Goal: Information Seeking & Learning: Check status

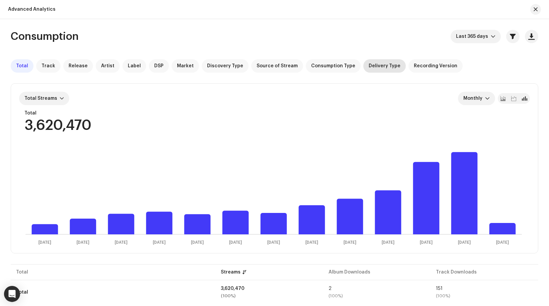
scroll to position [8, 0]
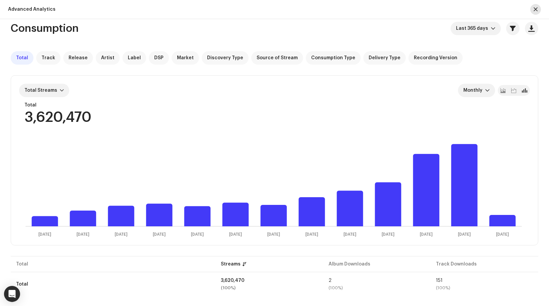
click at [537, 10] on span "button" at bounding box center [535, 9] width 4 height 5
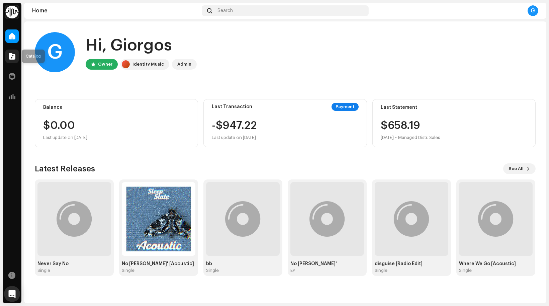
click at [17, 58] on div at bounding box center [11, 55] width 13 height 13
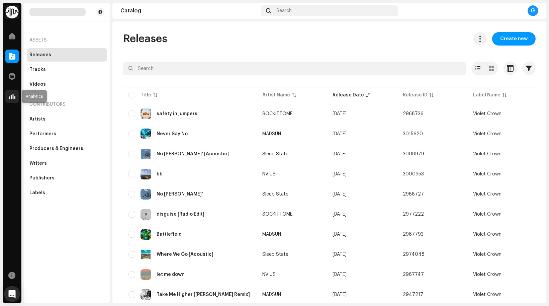
click at [12, 94] on span at bounding box center [12, 96] width 7 height 5
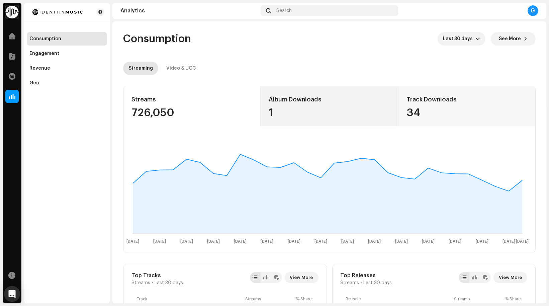
click at [322, 114] on div "1" at bounding box center [328, 112] width 121 height 11
